Goal: Find specific page/section: Find specific page/section

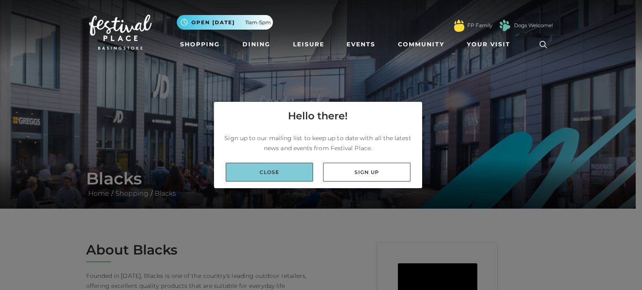
click at [292, 177] on link "Close" at bounding box center [269, 172] width 87 height 19
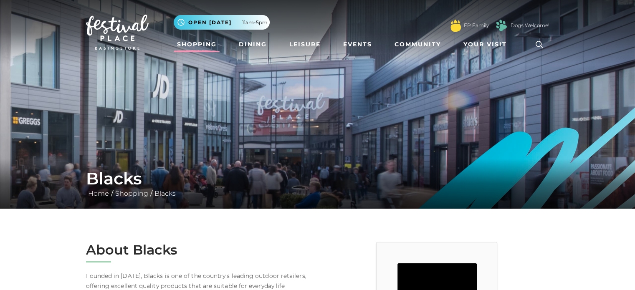
click at [189, 44] on link "Shopping" at bounding box center [197, 44] width 46 height 15
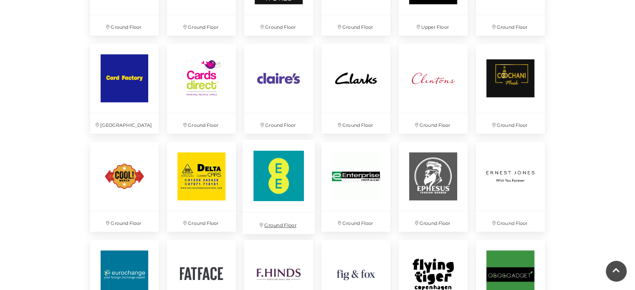
scroll to position [585, 0]
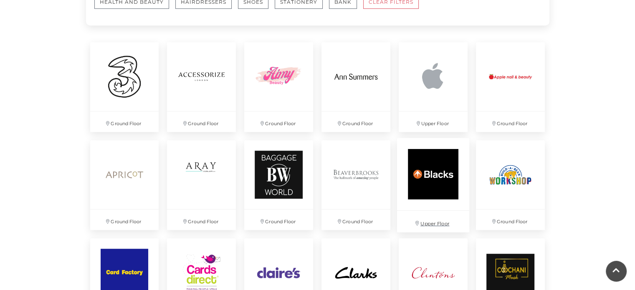
click at [441, 175] on img at bounding box center [433, 174] width 72 height 72
